Goal: Navigation & Orientation: Find specific page/section

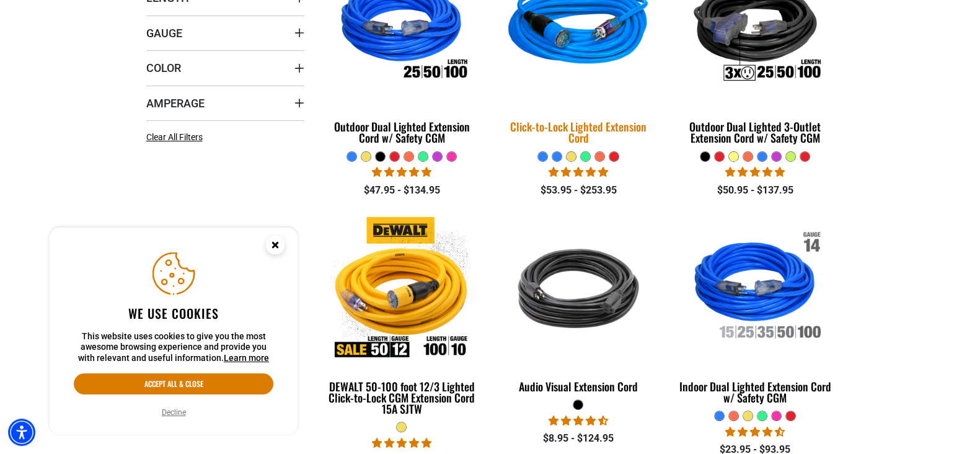
scroll to position [542, 0]
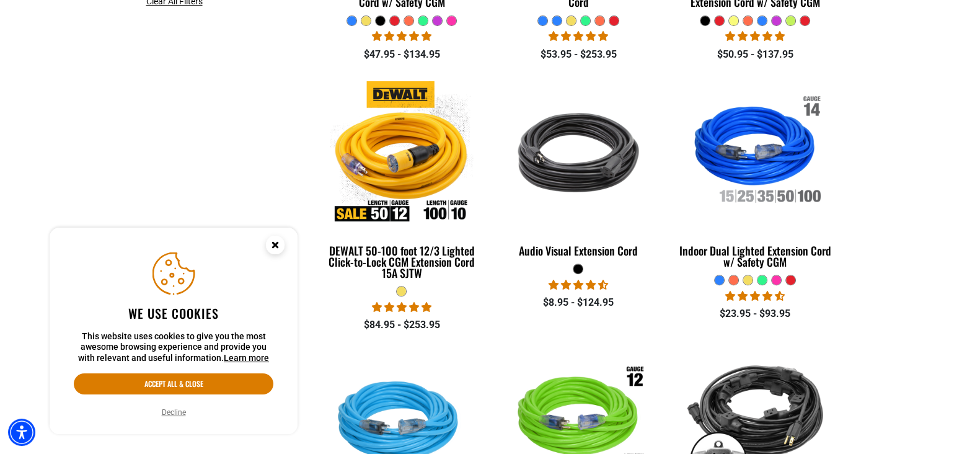
click at [280, 250] on circle "Close this option" at bounding box center [275, 245] width 19 height 19
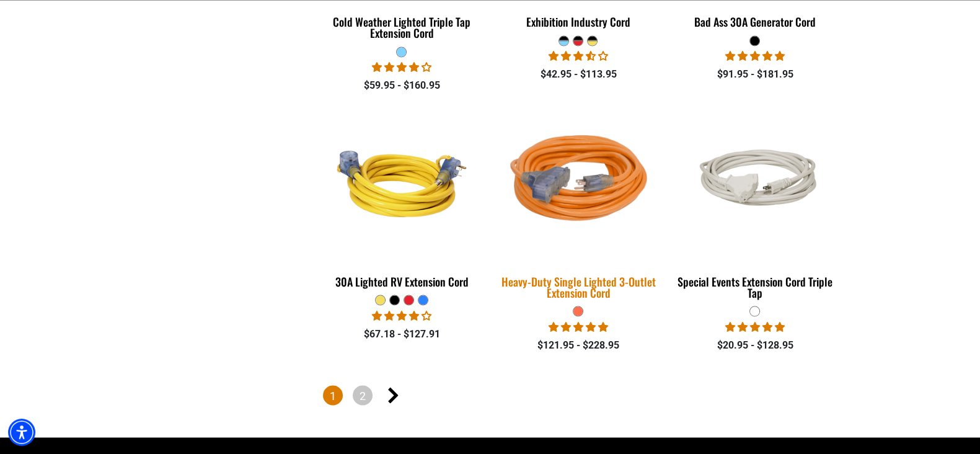
scroll to position [2790, 0]
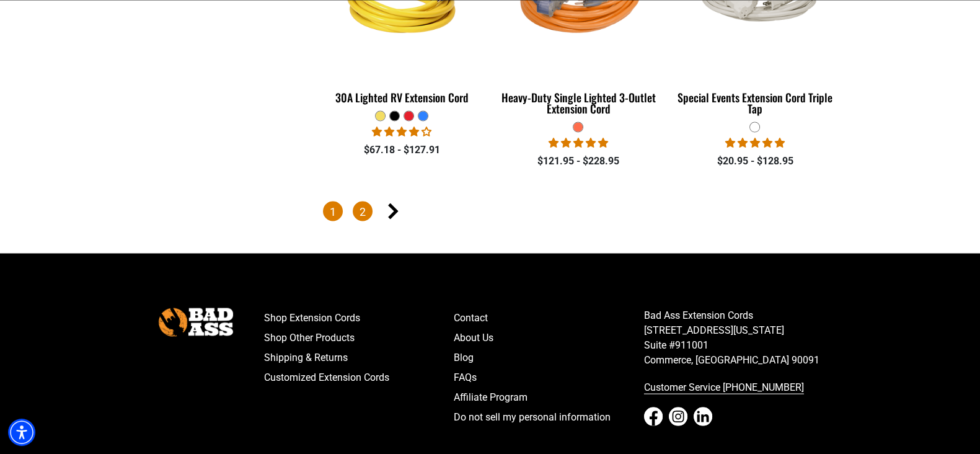
click at [368, 212] on link "2" at bounding box center [363, 211] width 20 height 20
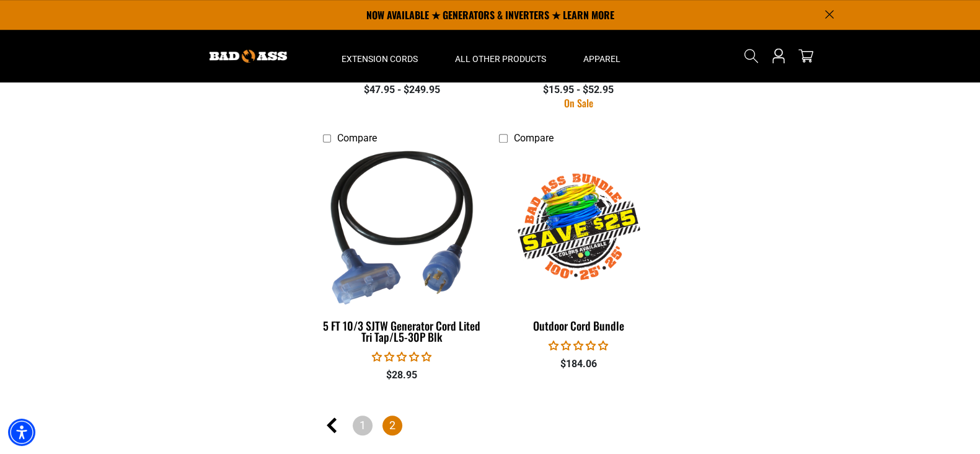
scroll to position [930, 0]
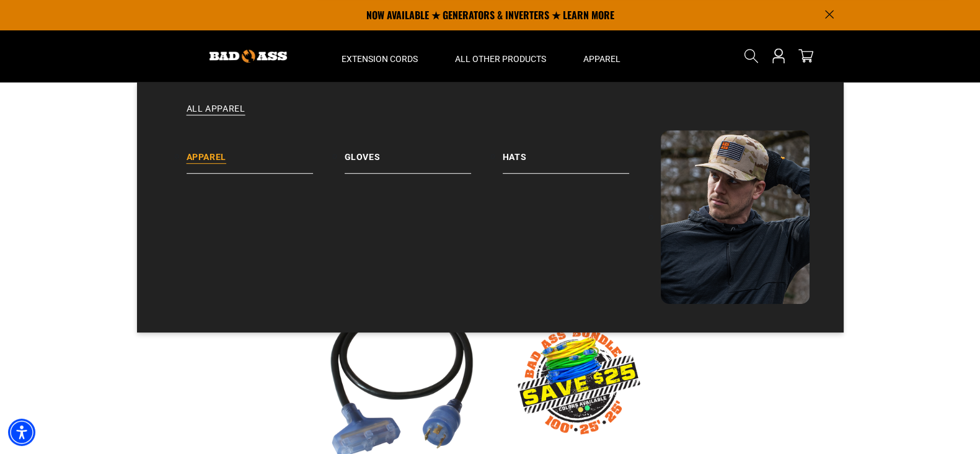
click at [233, 157] on link "Apparel" at bounding box center [266, 151] width 158 height 43
